Goal: Task Accomplishment & Management: Manage account settings

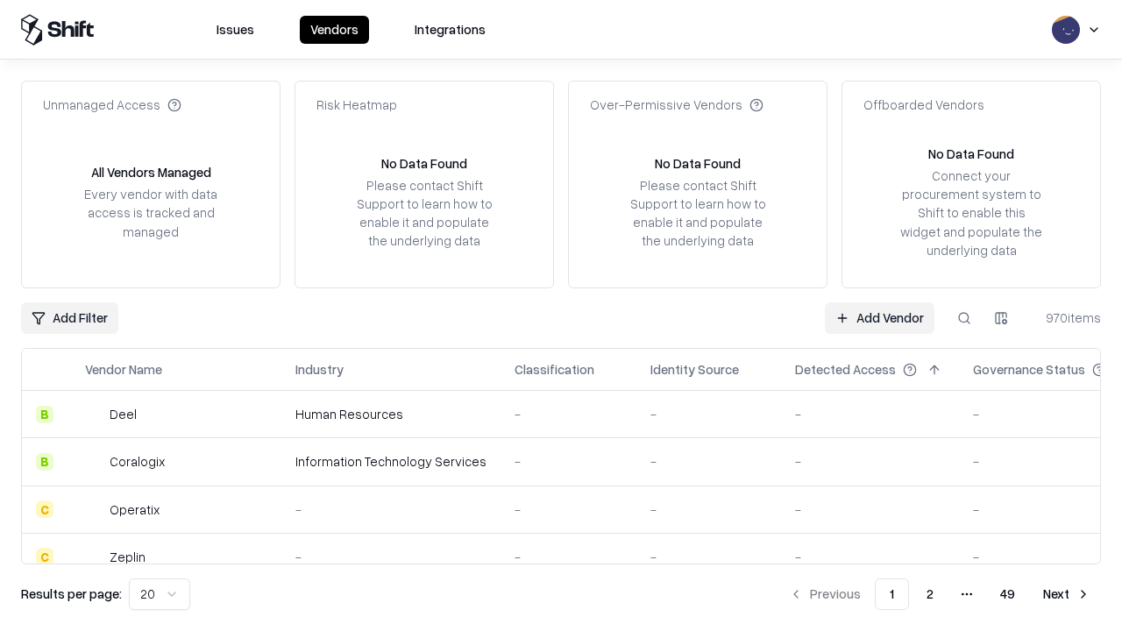
click at [879, 317] on link "Add Vendor" at bounding box center [880, 318] width 110 height 32
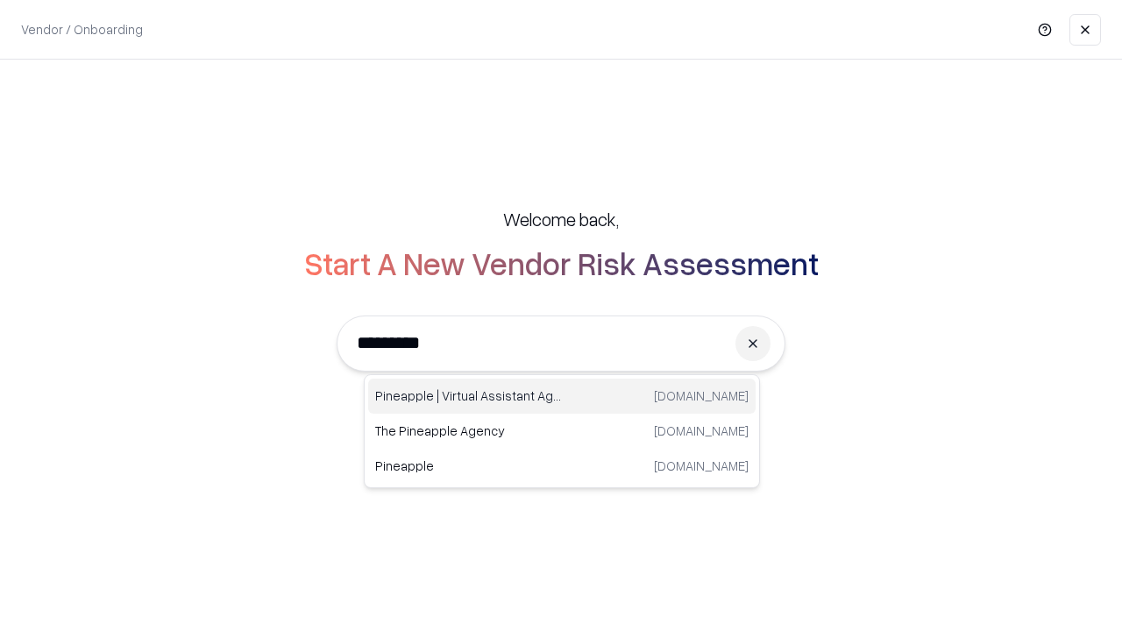
click at [562, 396] on div "Pineapple | Virtual Assistant Agency [DOMAIN_NAME]" at bounding box center [561, 396] width 387 height 35
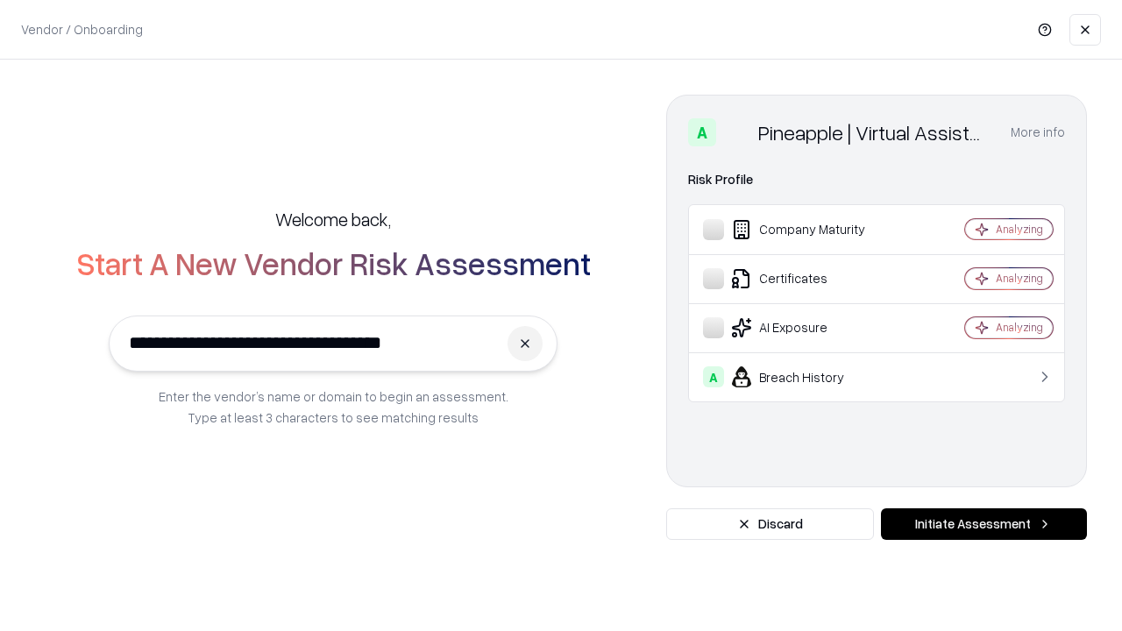
type input "**********"
click at [983, 524] on button "Initiate Assessment" at bounding box center [984, 524] width 206 height 32
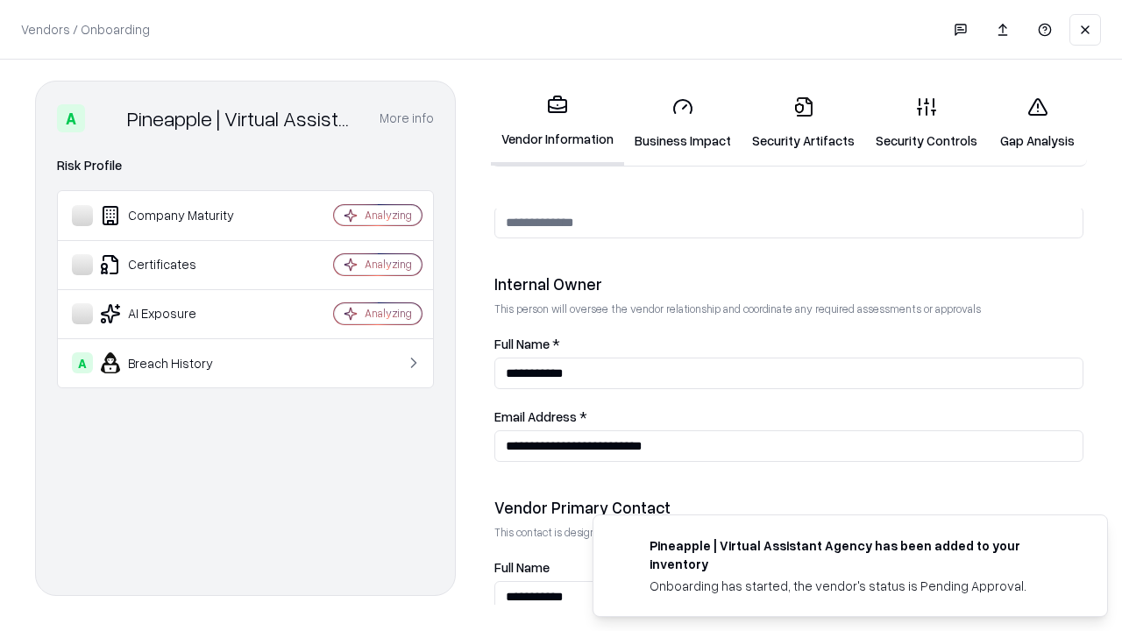
scroll to position [908, 0]
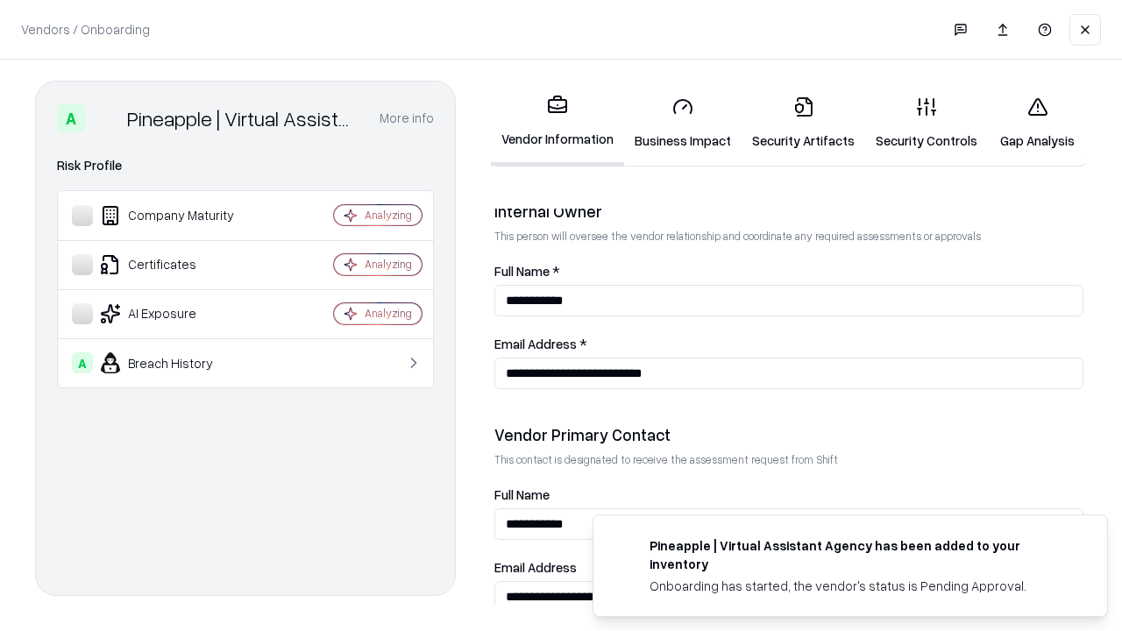
click at [803, 123] on link "Security Artifacts" at bounding box center [803, 123] width 124 height 82
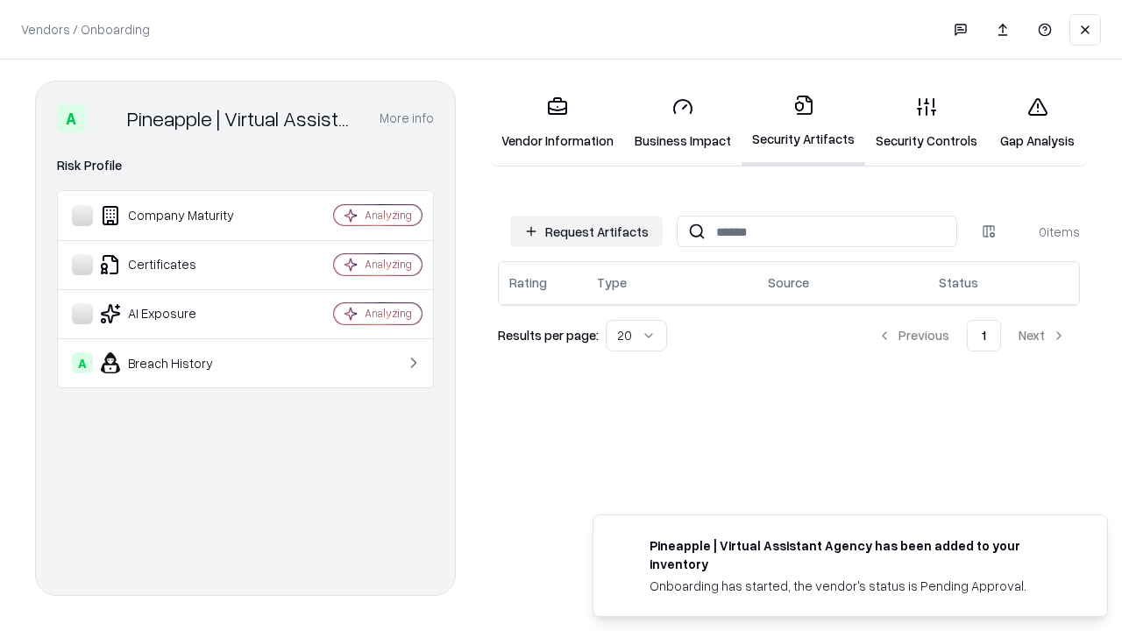
click at [586, 231] on button "Request Artifacts" at bounding box center [586, 232] width 152 height 32
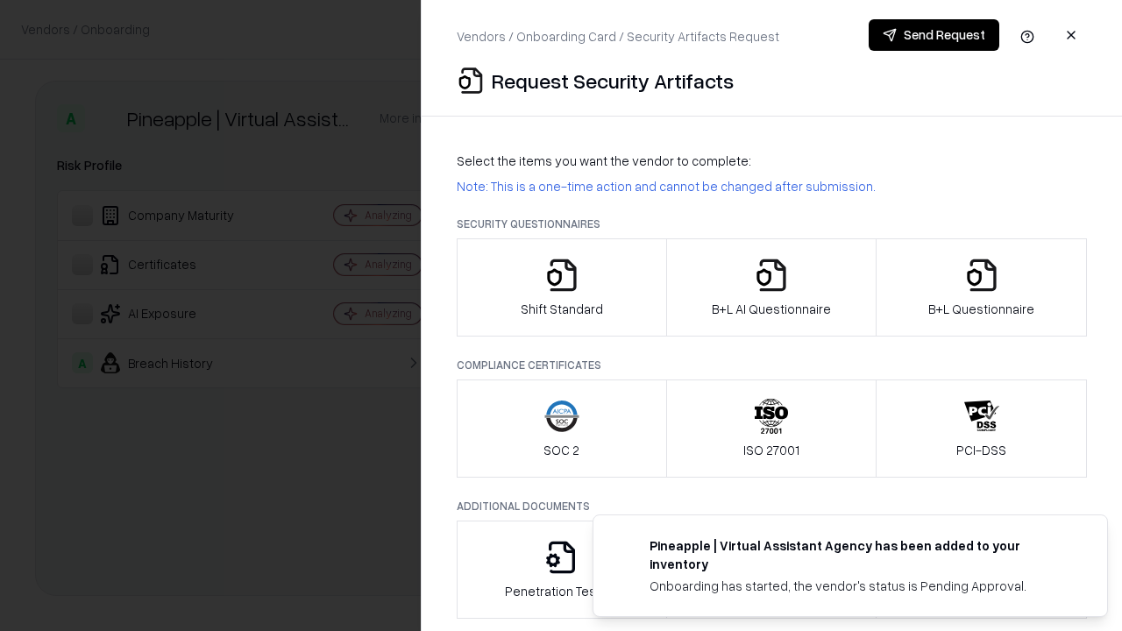
click at [981, 287] on icon "button" at bounding box center [981, 275] width 35 height 35
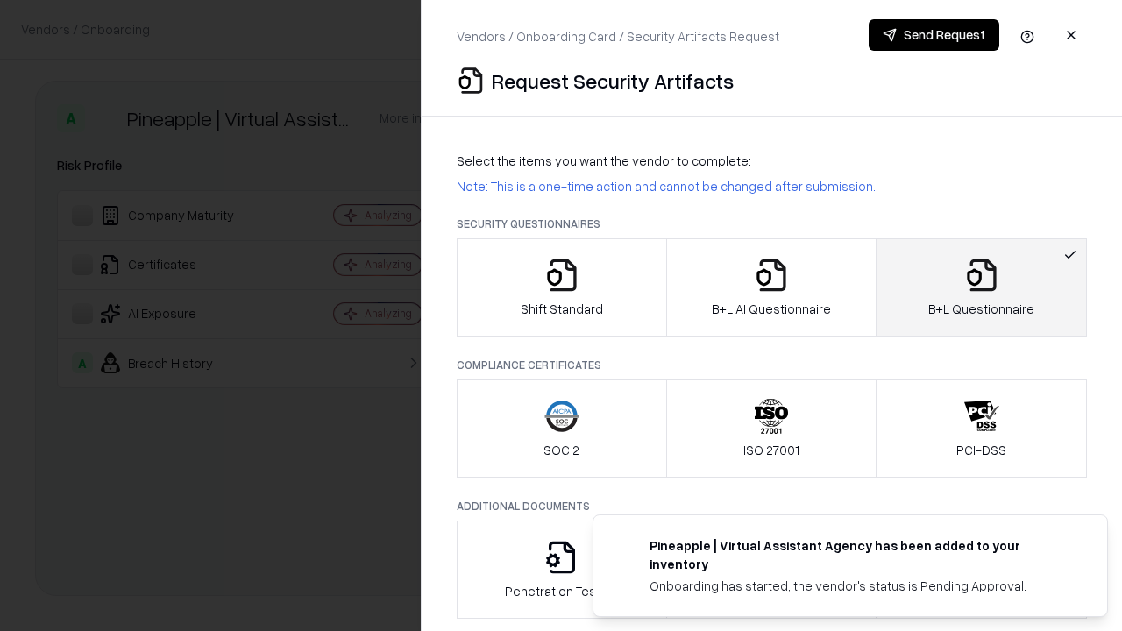
click at [770, 287] on icon "button" at bounding box center [771, 275] width 35 height 35
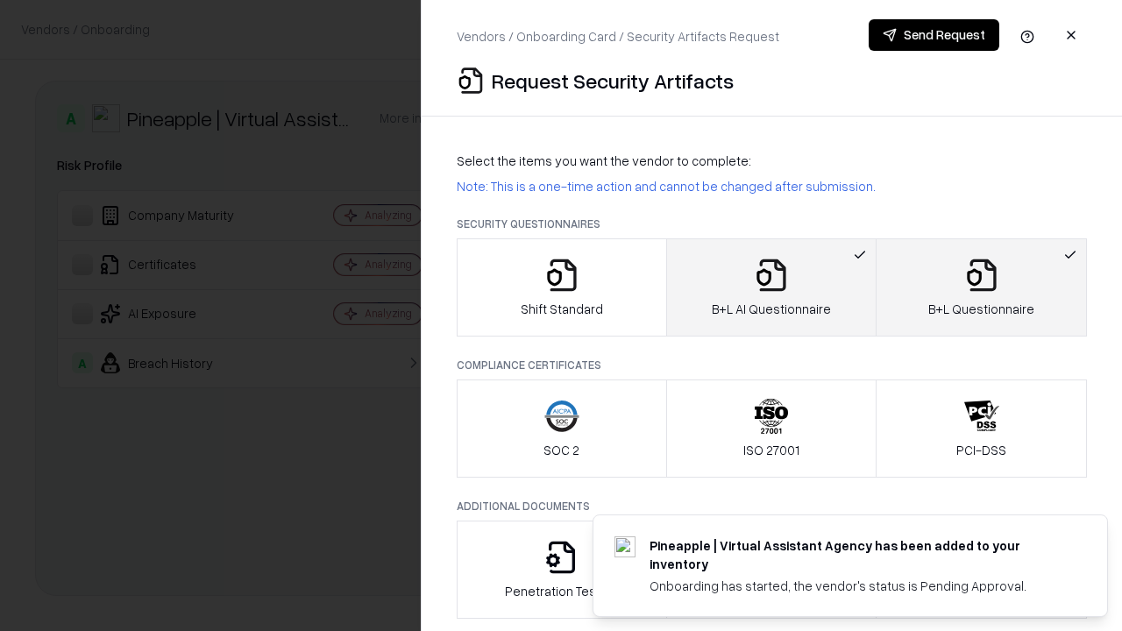
click at [933, 35] on button "Send Request" at bounding box center [933, 35] width 131 height 32
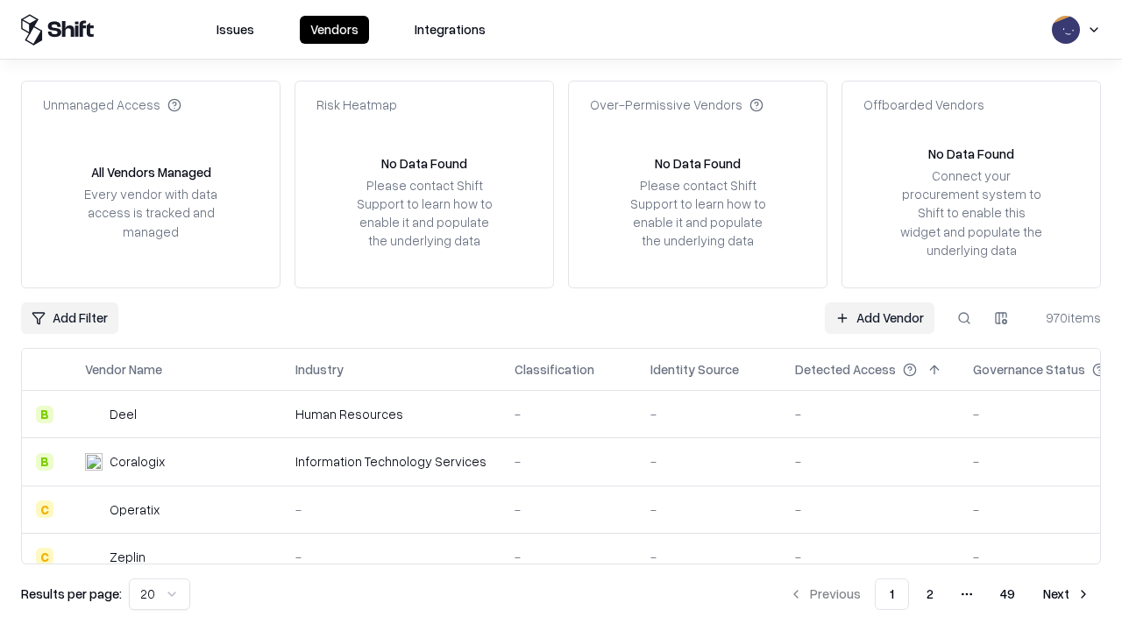
click at [964, 317] on button at bounding box center [964, 318] width 32 height 32
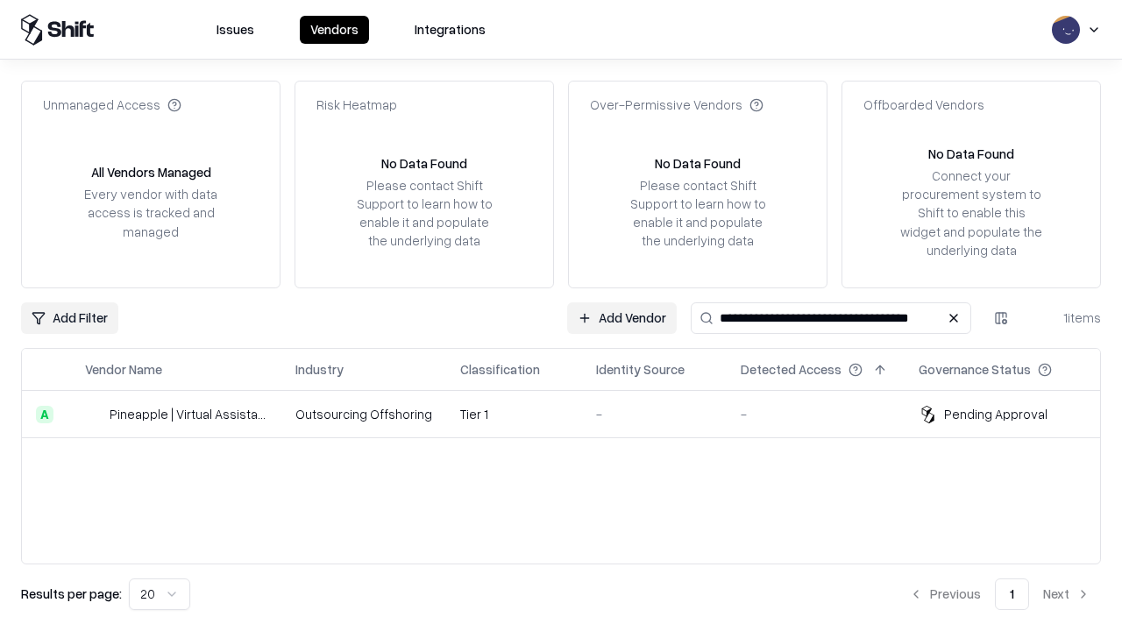
type input "**********"
click at [571, 414] on td "Tier 1" at bounding box center [514, 414] width 136 height 47
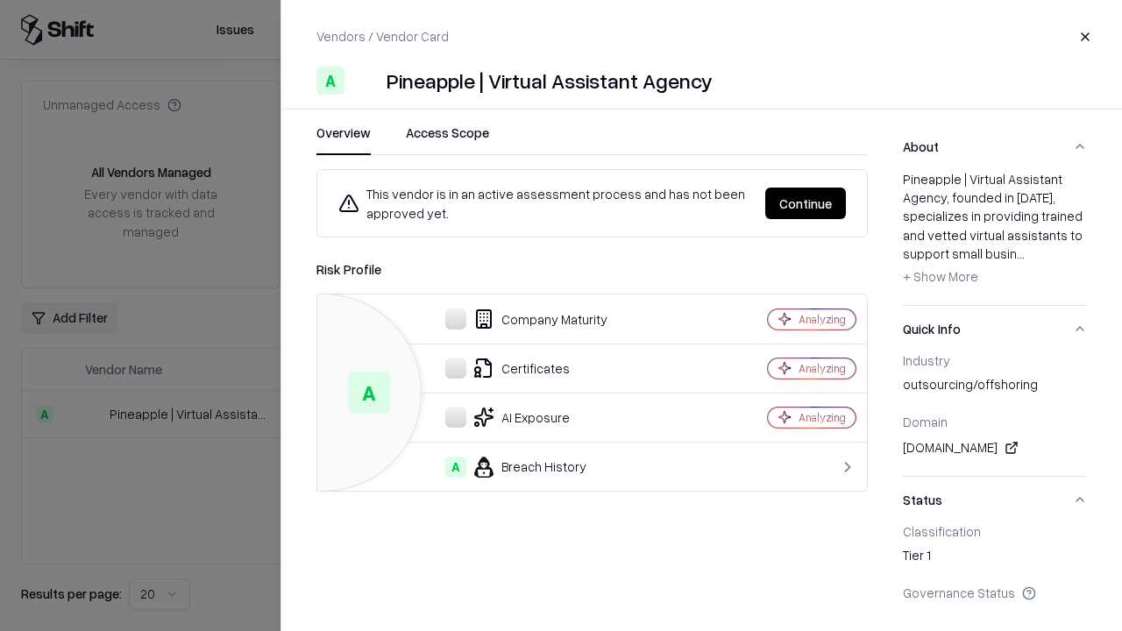
click at [805, 203] on button "Continue" at bounding box center [805, 204] width 81 height 32
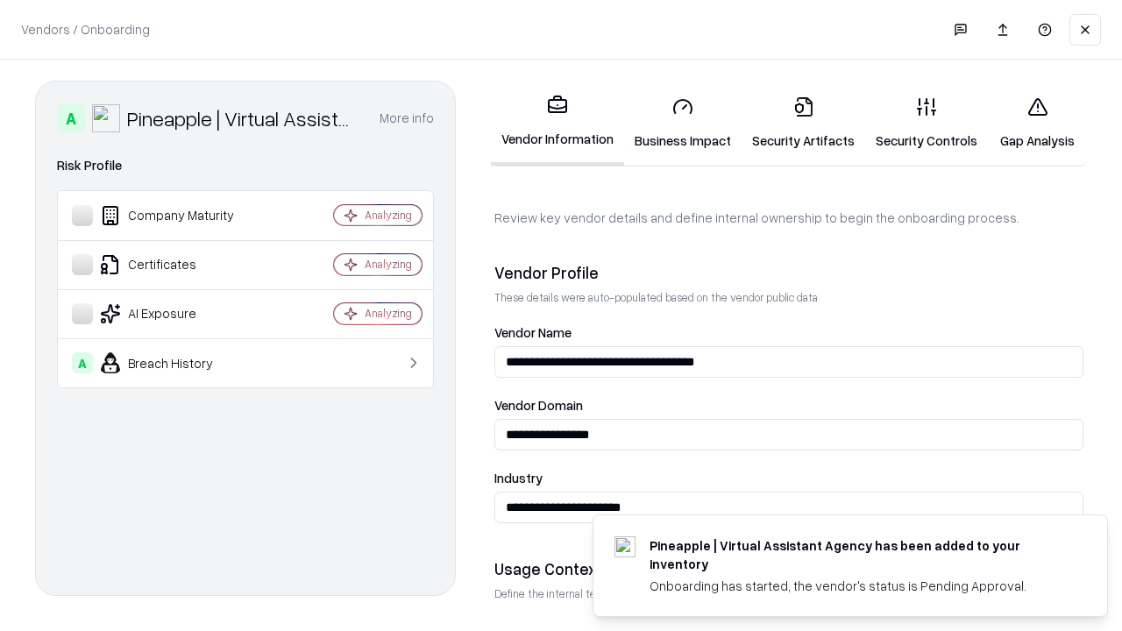
click at [803, 123] on link "Security Artifacts" at bounding box center [803, 123] width 124 height 82
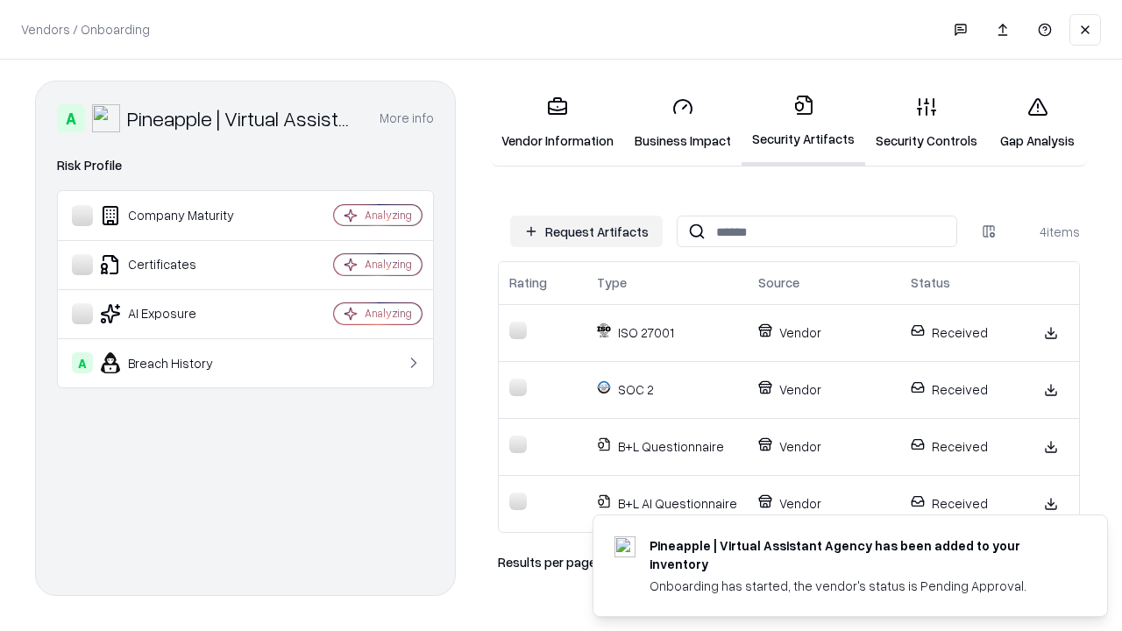
click at [1037, 123] on link "Gap Analysis" at bounding box center [1037, 123] width 99 height 82
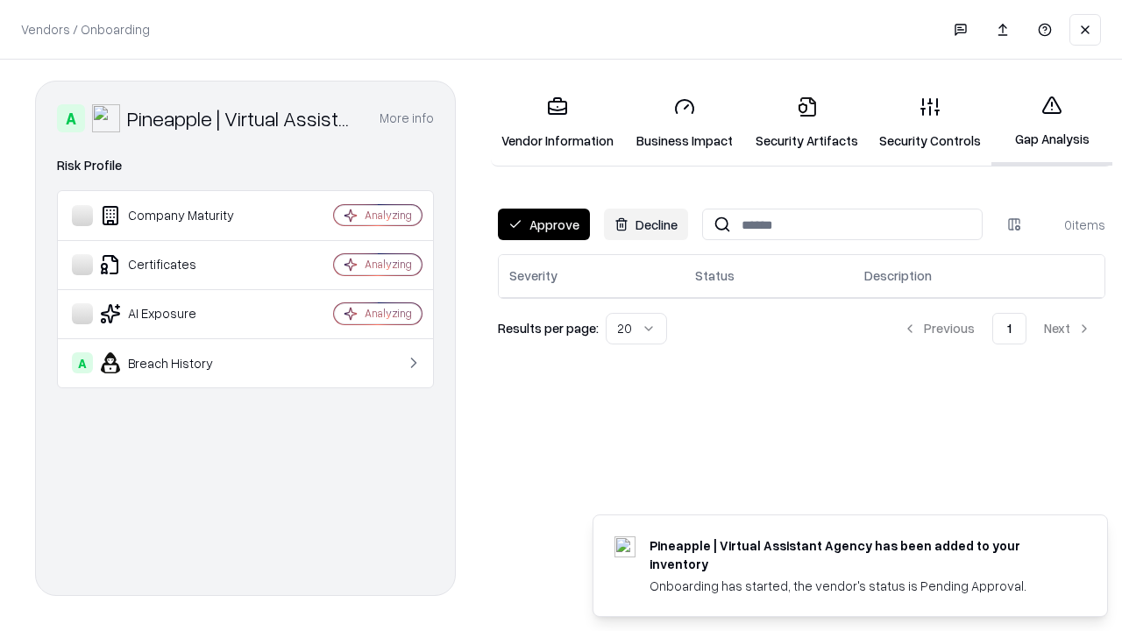
click at [543, 224] on button "Approve" at bounding box center [544, 225] width 92 height 32
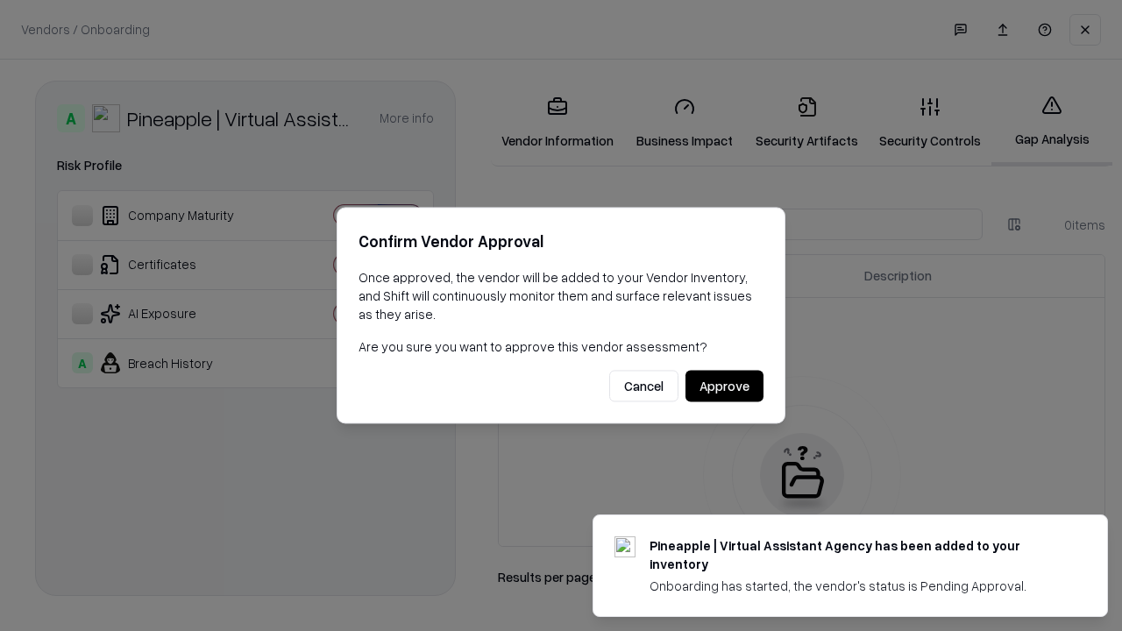
click at [724, 386] on button "Approve" at bounding box center [724, 387] width 78 height 32
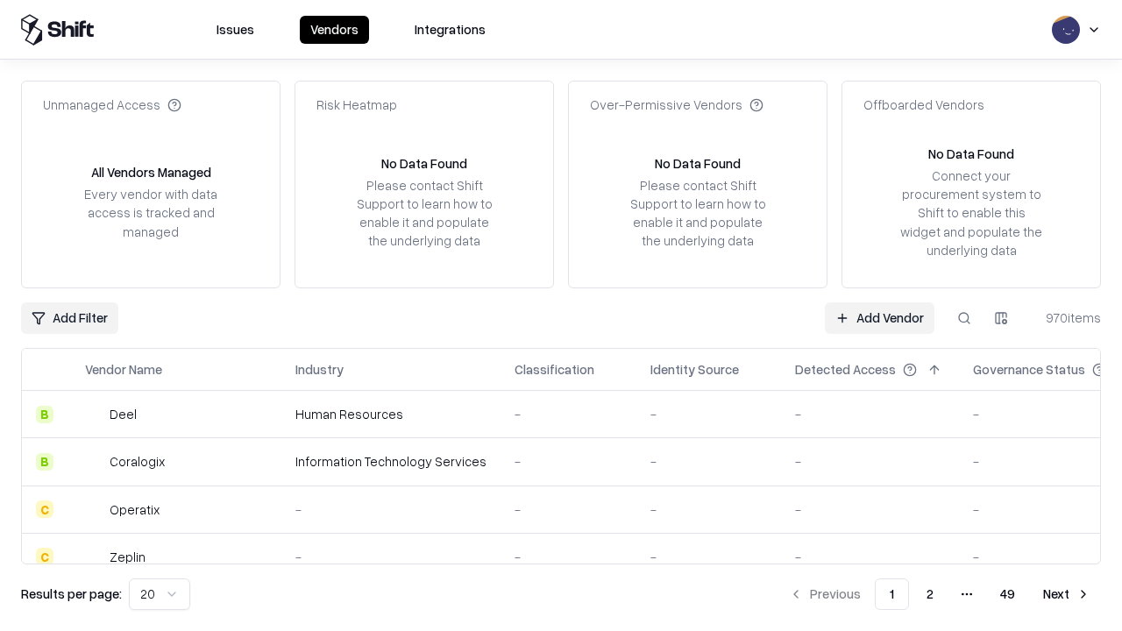
type input "**********"
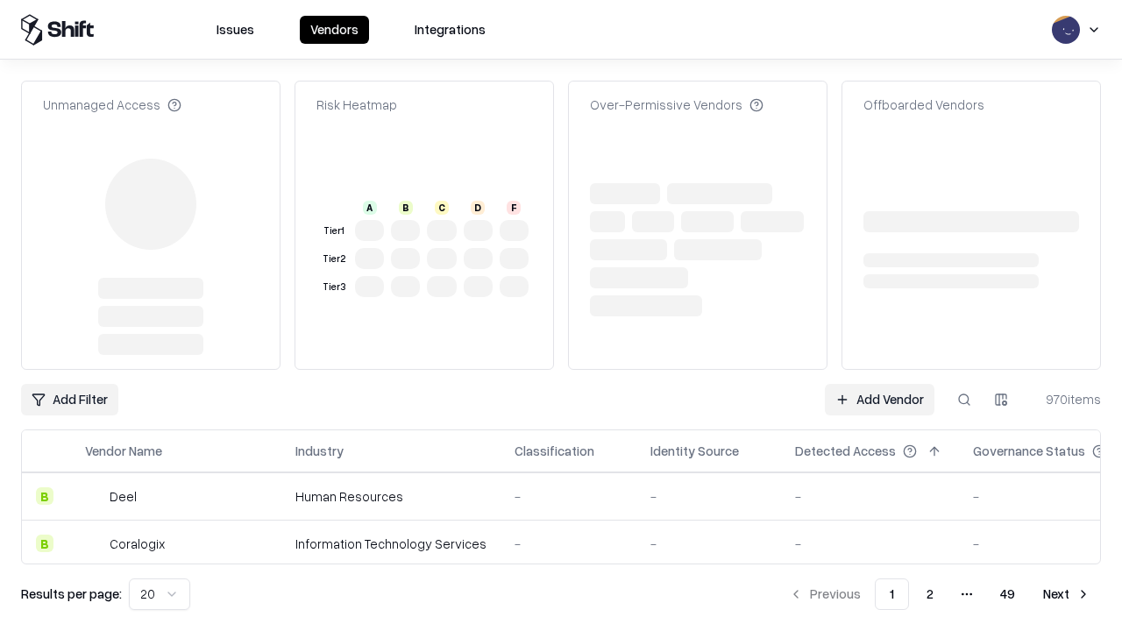
click at [879, 384] on link "Add Vendor" at bounding box center [880, 400] width 110 height 32
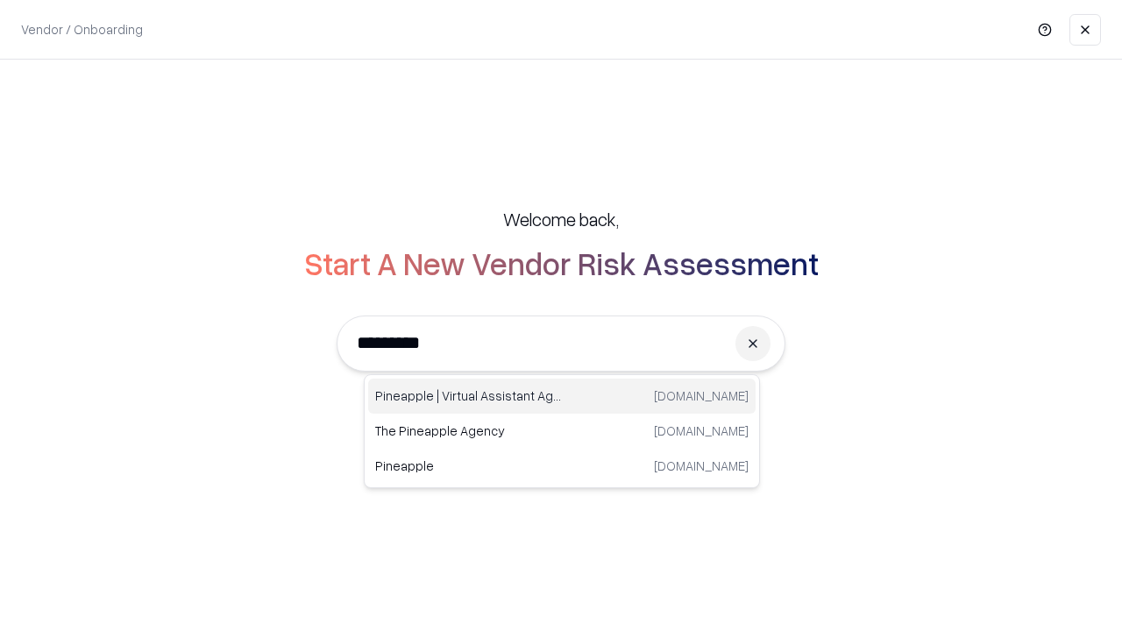
click at [562, 396] on div "Pineapple | Virtual Assistant Agency [DOMAIN_NAME]" at bounding box center [561, 396] width 387 height 35
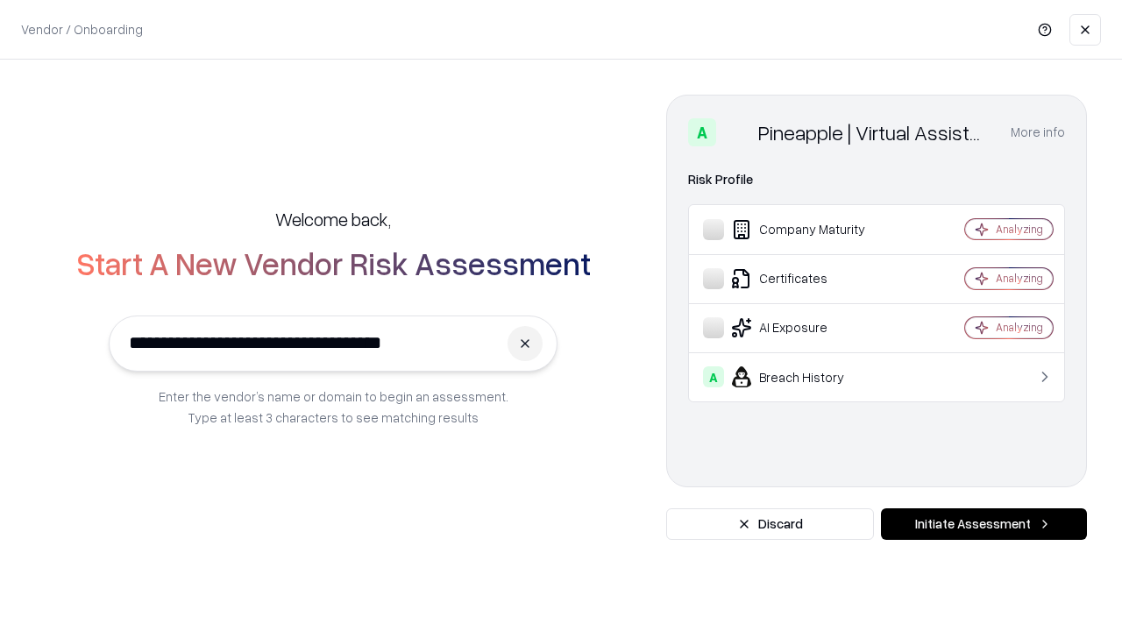
type input "**********"
click at [983, 524] on button "Initiate Assessment" at bounding box center [984, 524] width 206 height 32
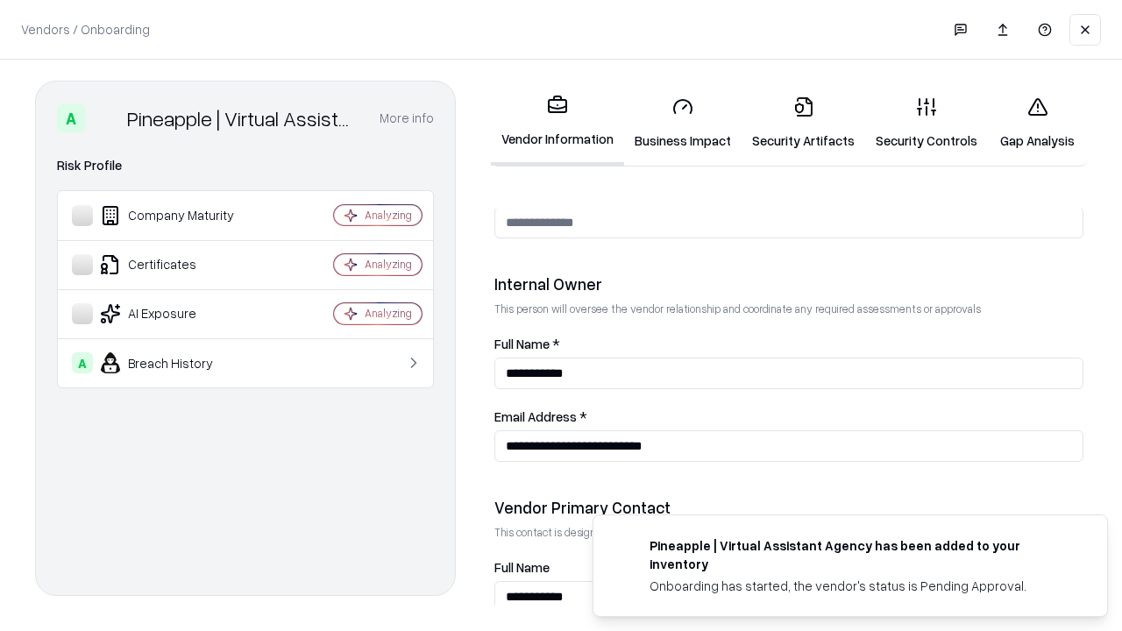
scroll to position [908, 0]
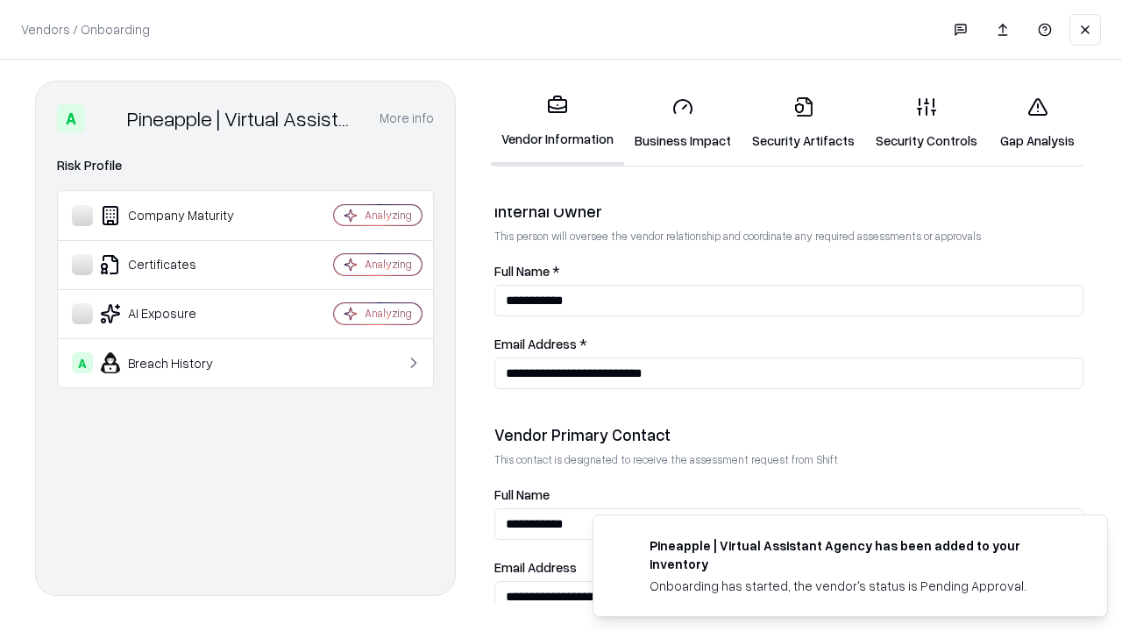
click at [1037, 123] on link "Gap Analysis" at bounding box center [1037, 123] width 99 height 82
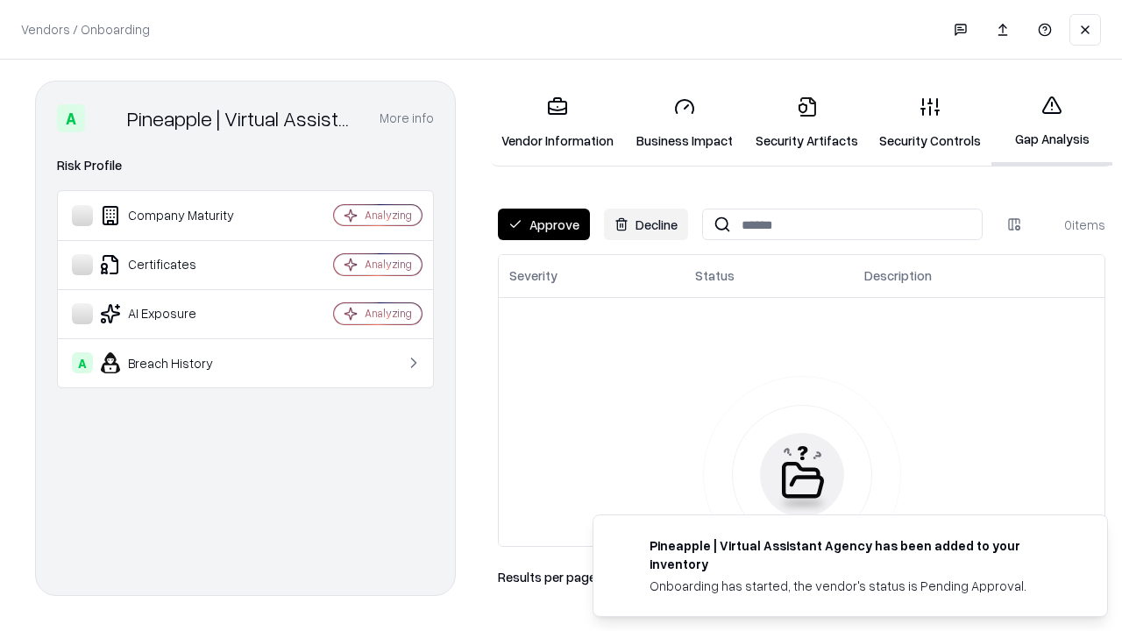
click at [543, 224] on button "Approve" at bounding box center [544, 225] width 92 height 32
